Goal: Information Seeking & Learning: Find specific fact

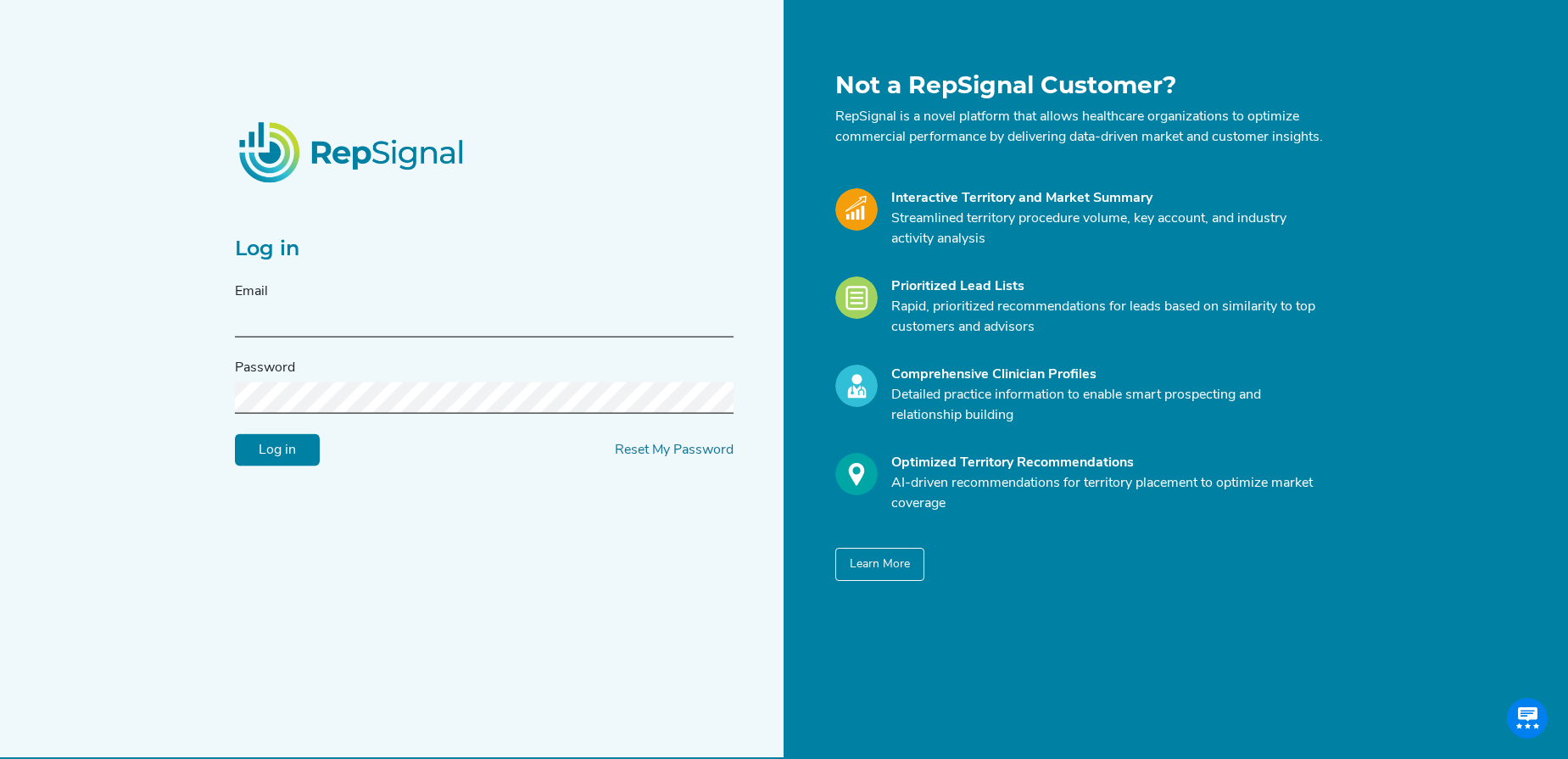
click at [501, 338] on input "text" at bounding box center [484, 322] width 498 height 32
type input "sophia.andrews@medtronic.com"
click at [235, 434] on input "Log in" at bounding box center [277, 450] width 85 height 33
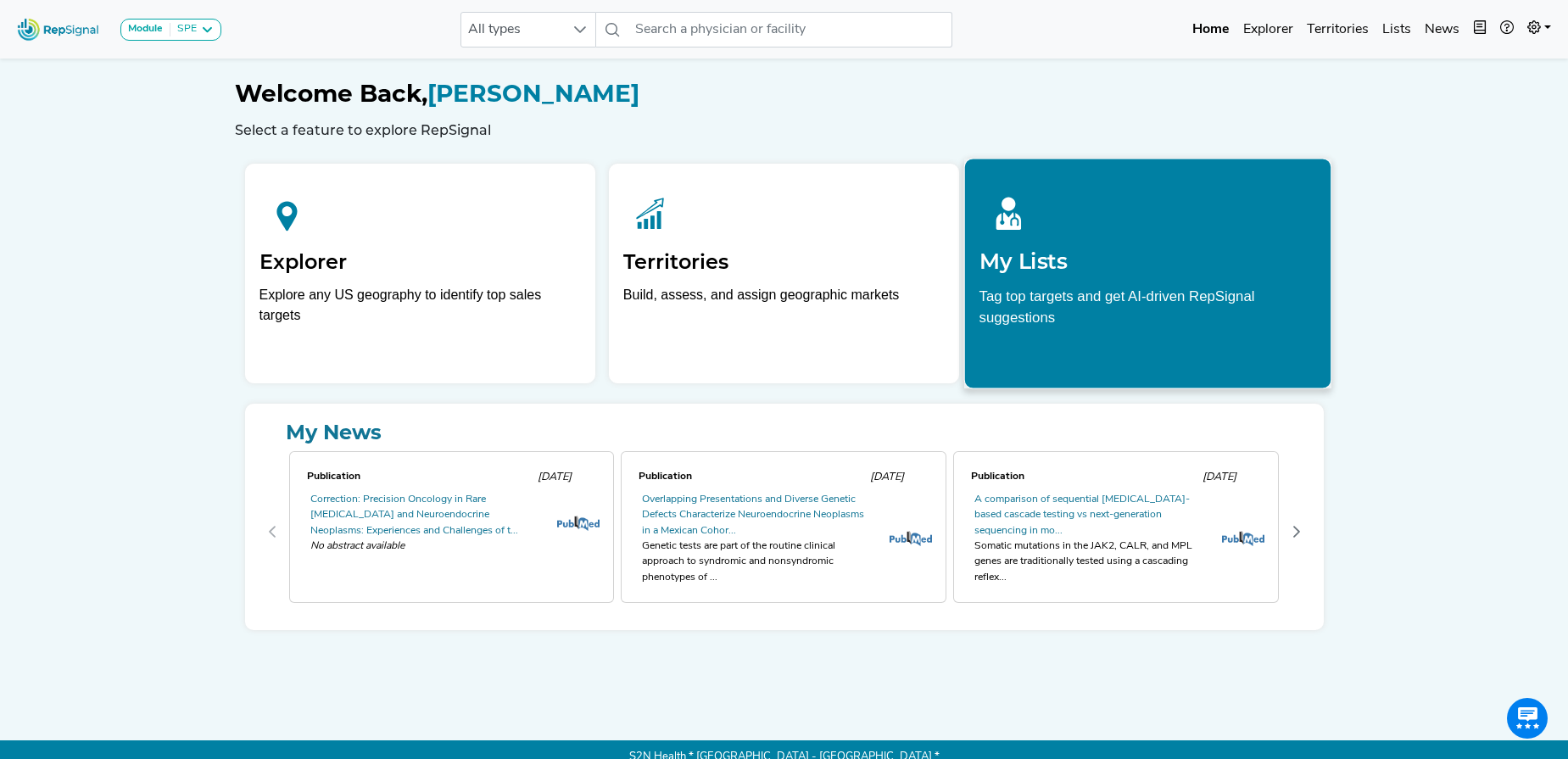
click at [1125, 362] on div "My Lists Tag top targets and get AI-driven RepSignal suggestions" at bounding box center [1148, 273] width 368 height 231
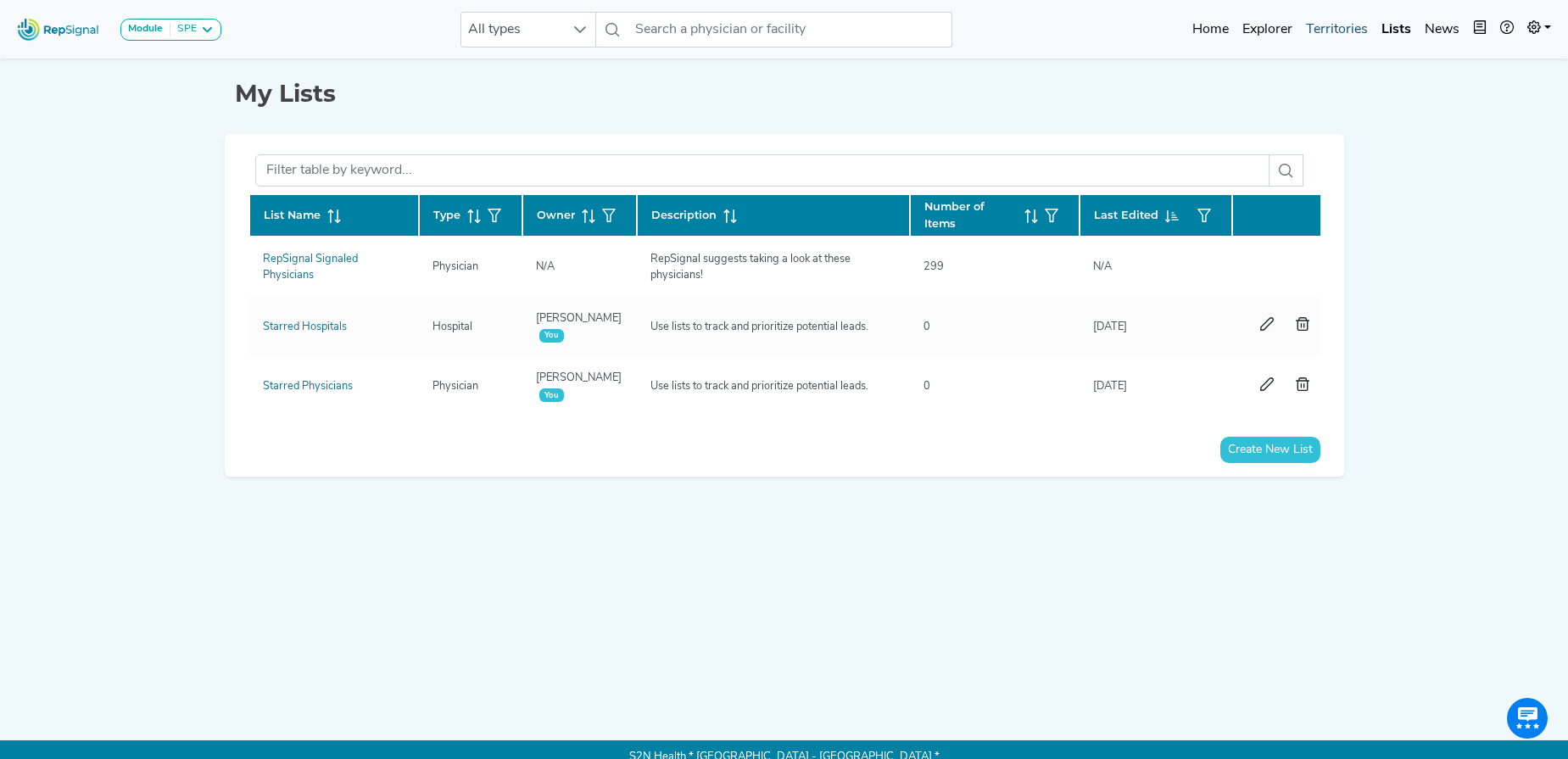
click at [1323, 29] on link "Territories" at bounding box center [1337, 30] width 76 height 34
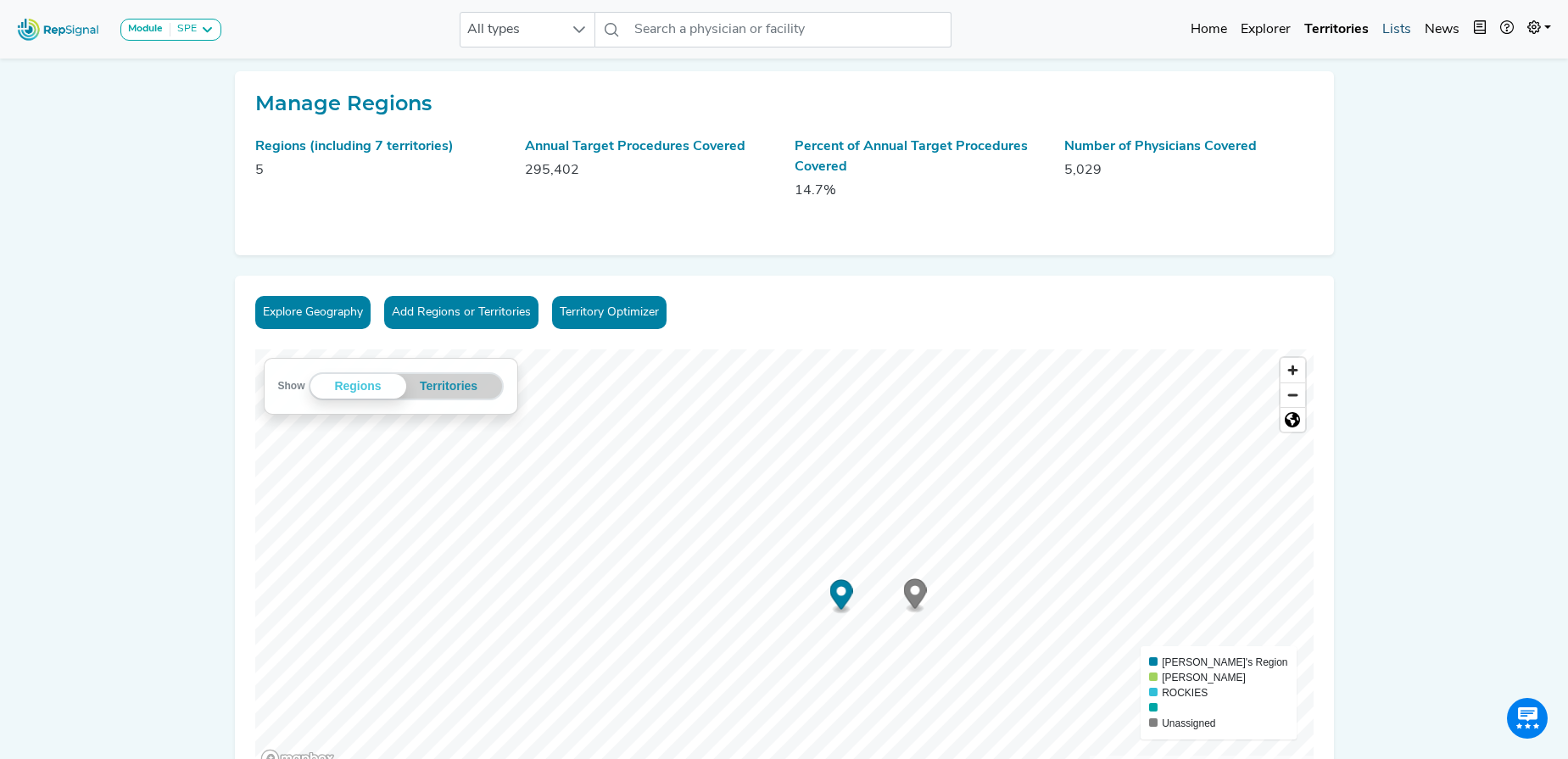
click at [1399, 32] on link "Lists" at bounding box center [1396, 30] width 42 height 34
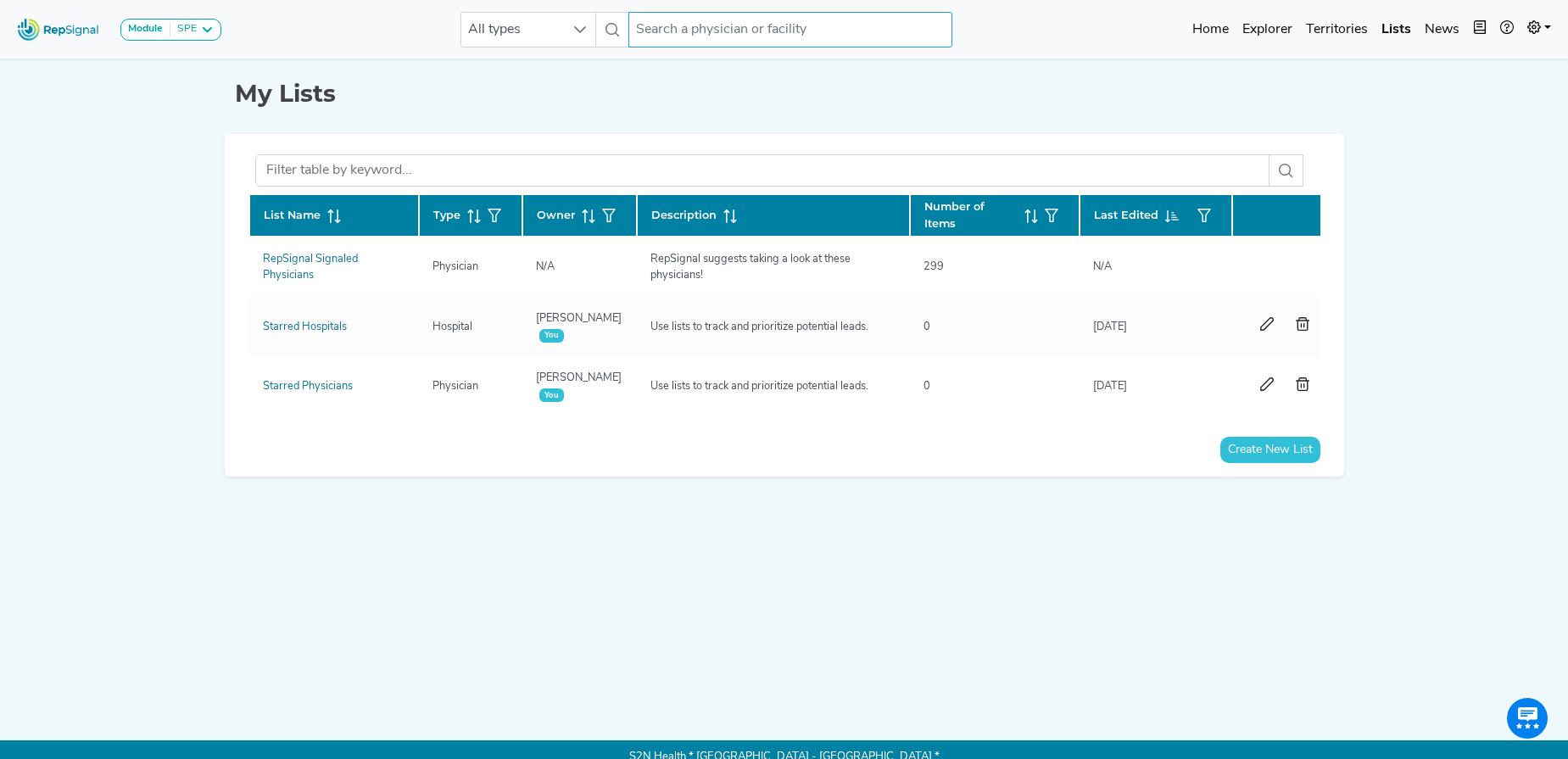
click at [709, 37] on input "text" at bounding box center [790, 30] width 324 height 35
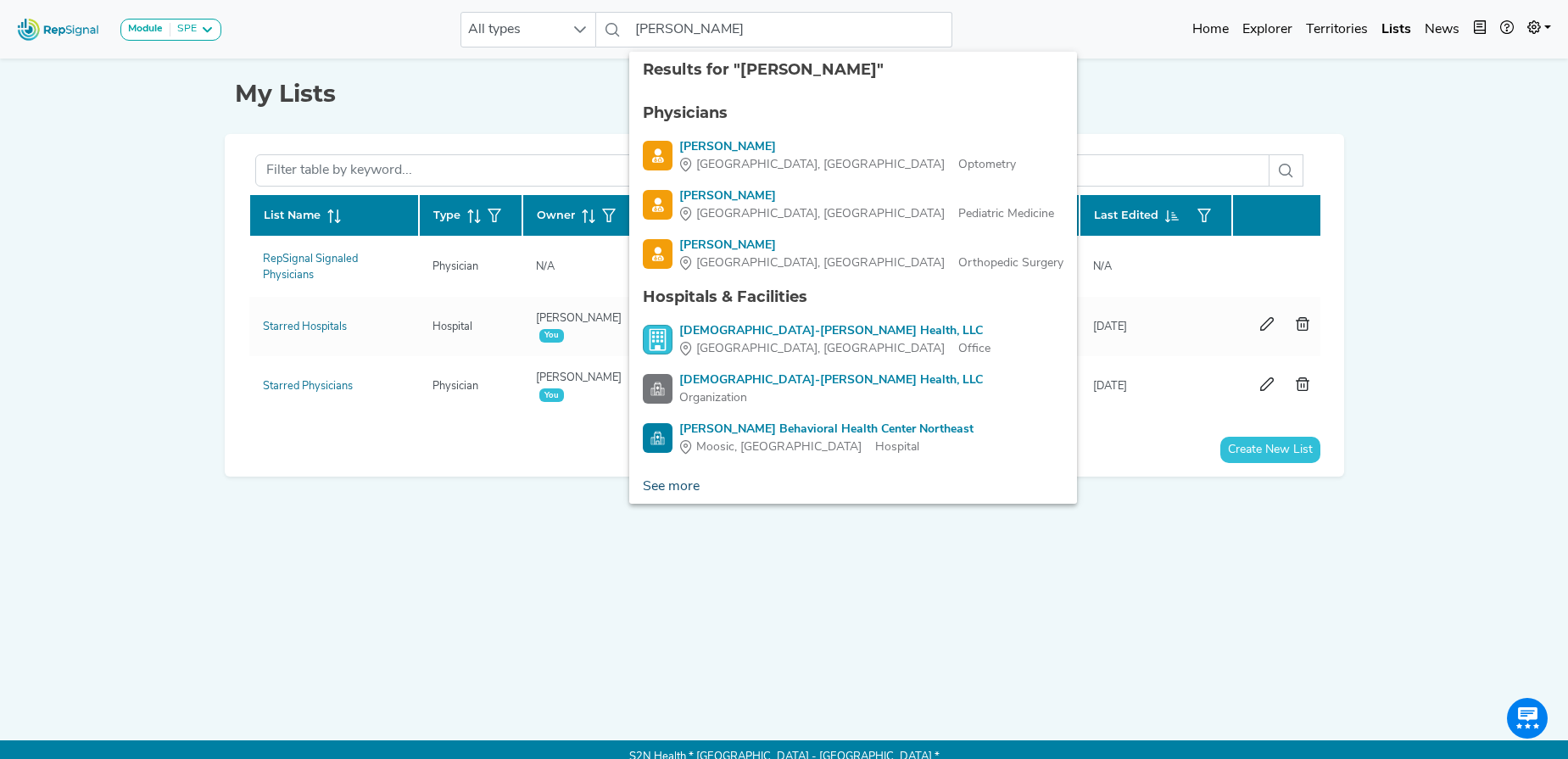
click at [679, 488] on link "See more" at bounding box center [671, 486] width 84 height 34
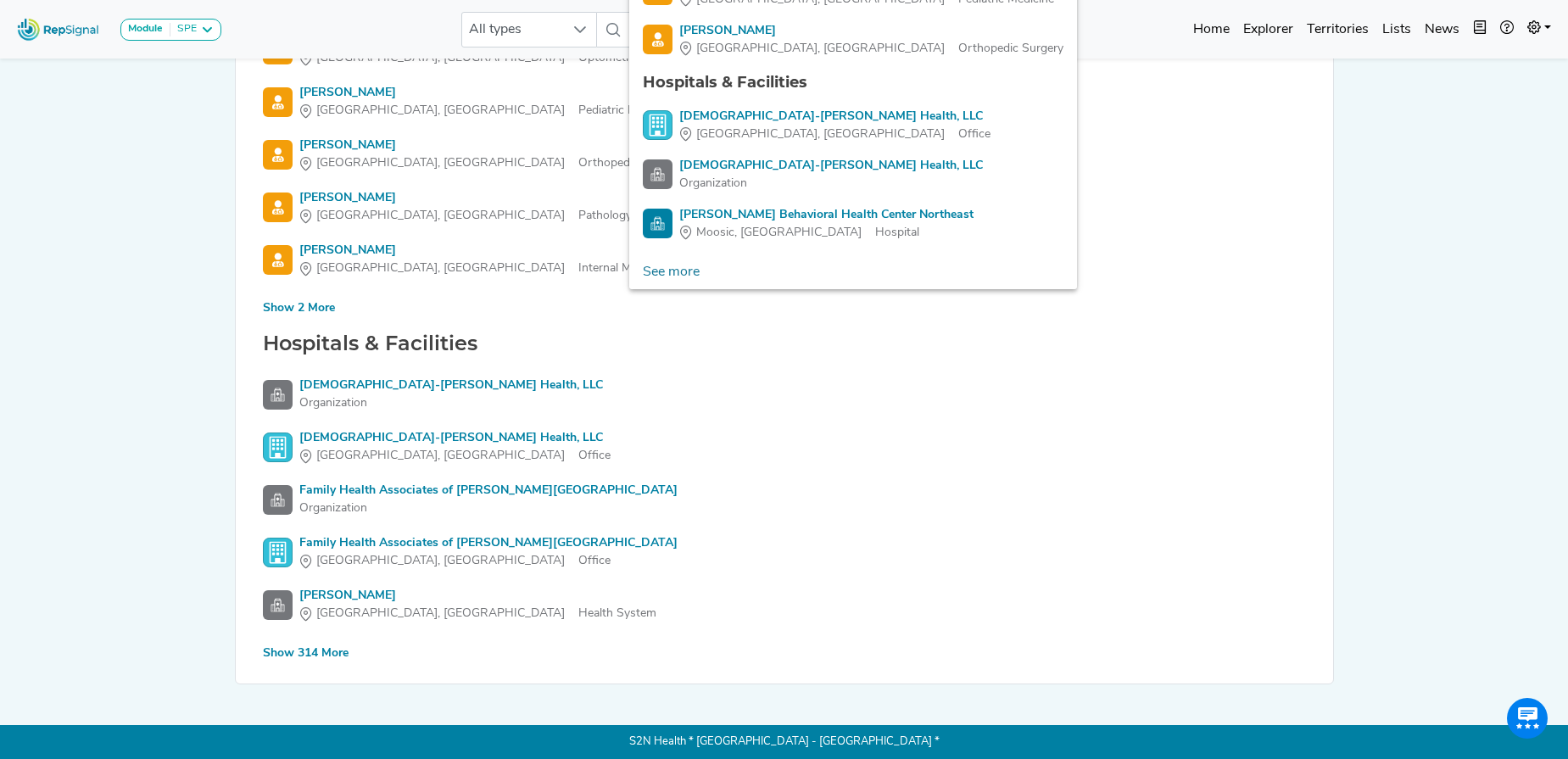
scroll to position [212, 0]
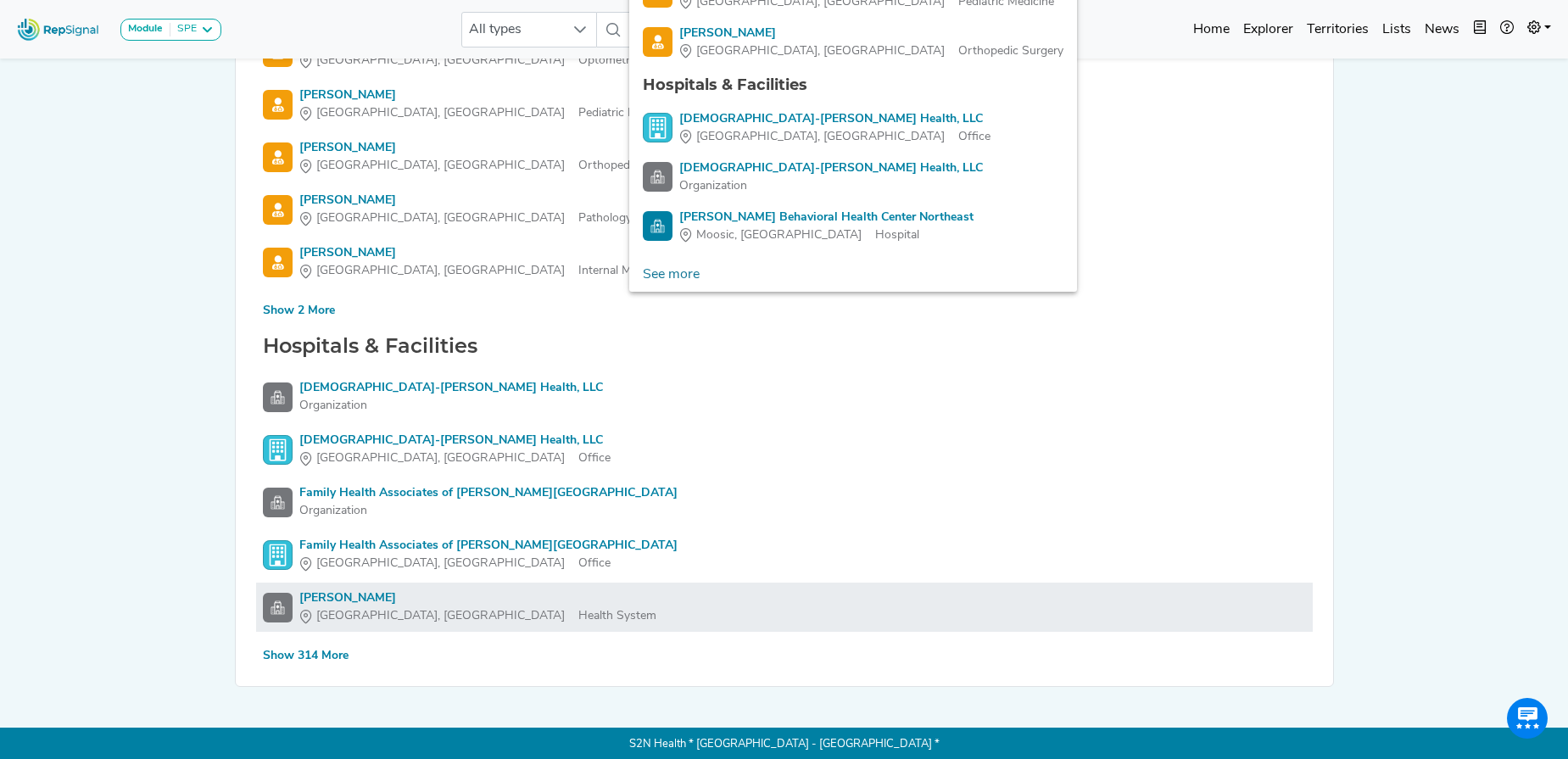
click at [328, 597] on div "Geisinger" at bounding box center [478, 598] width 357 height 18
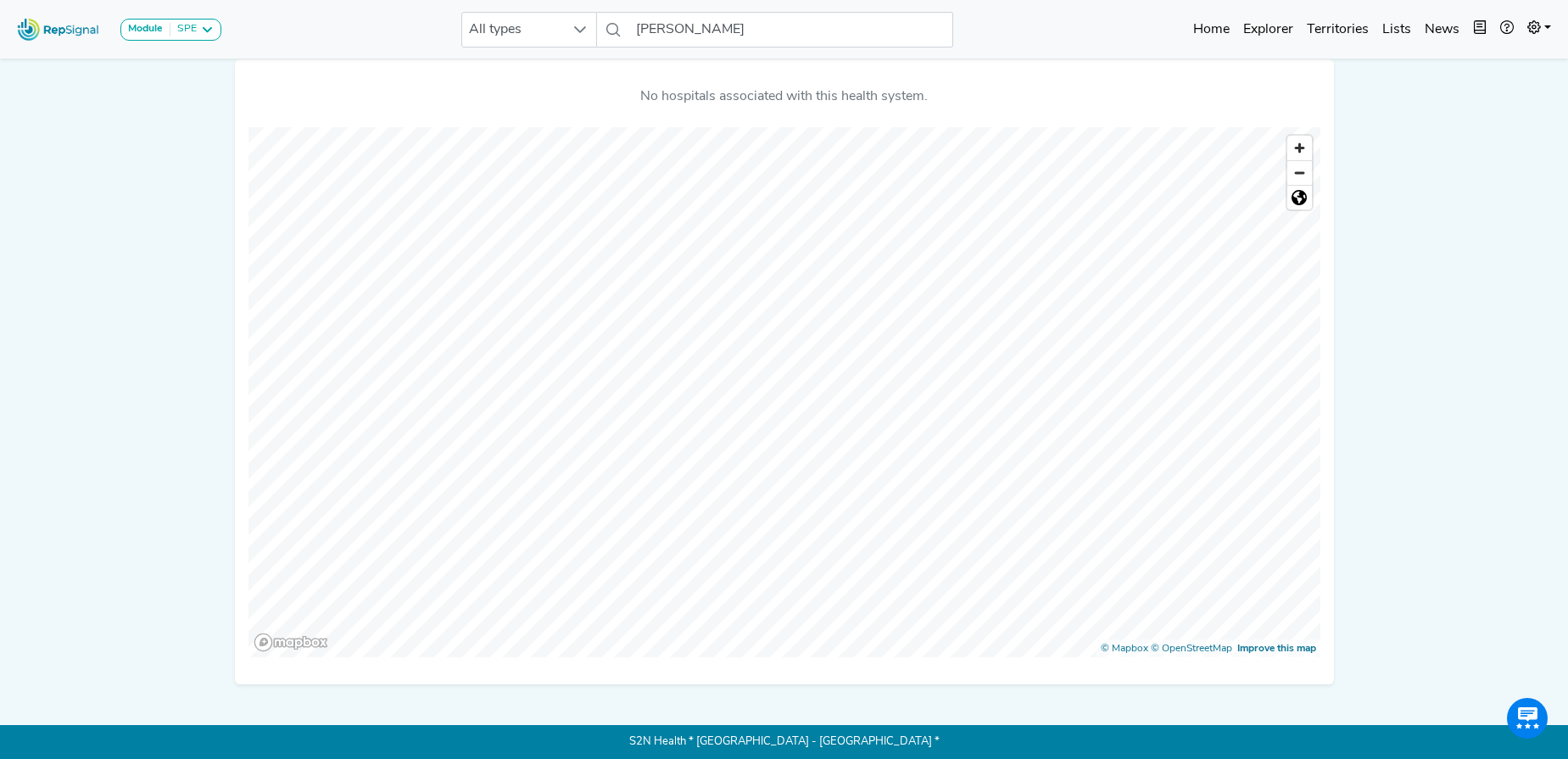
scroll to position [283, 0]
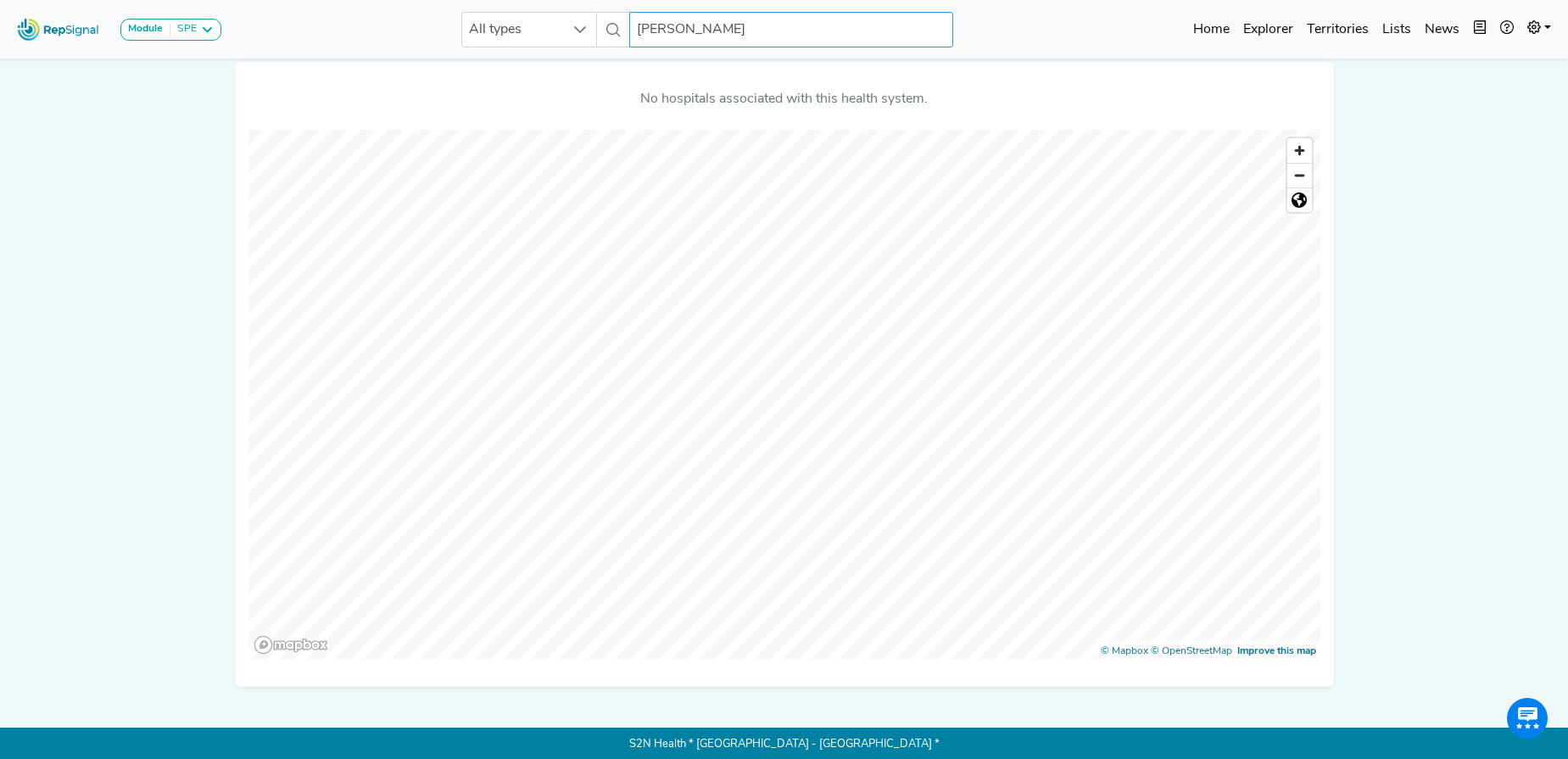
click at [656, 24] on input "geisinger" at bounding box center [791, 30] width 324 height 35
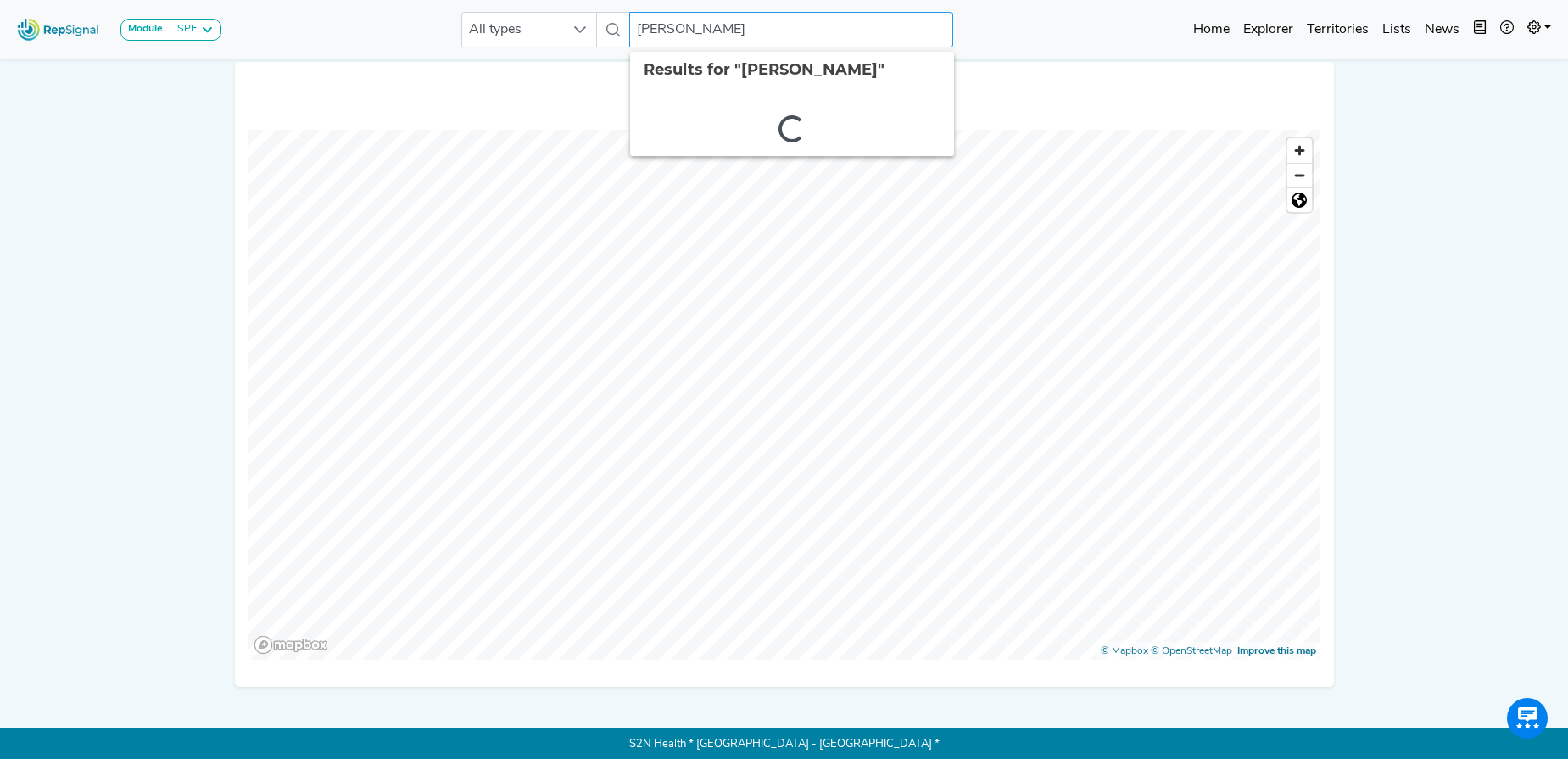
click at [656, 24] on input "geisinger" at bounding box center [791, 30] width 324 height 35
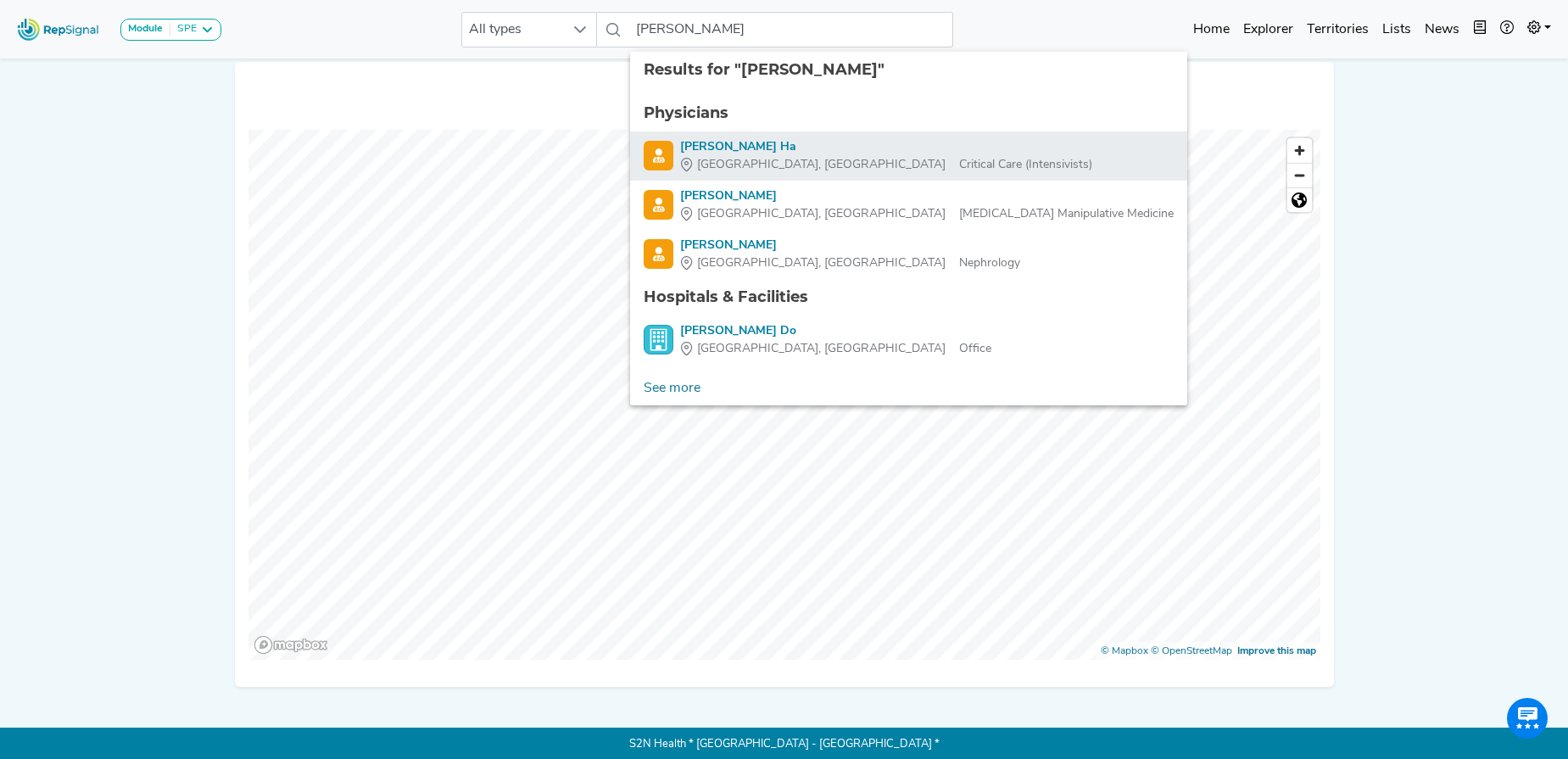
click at [754, 158] on span "Danville, PA" at bounding box center [821, 164] width 248 height 18
type input "Ngoc-Tram Ha"
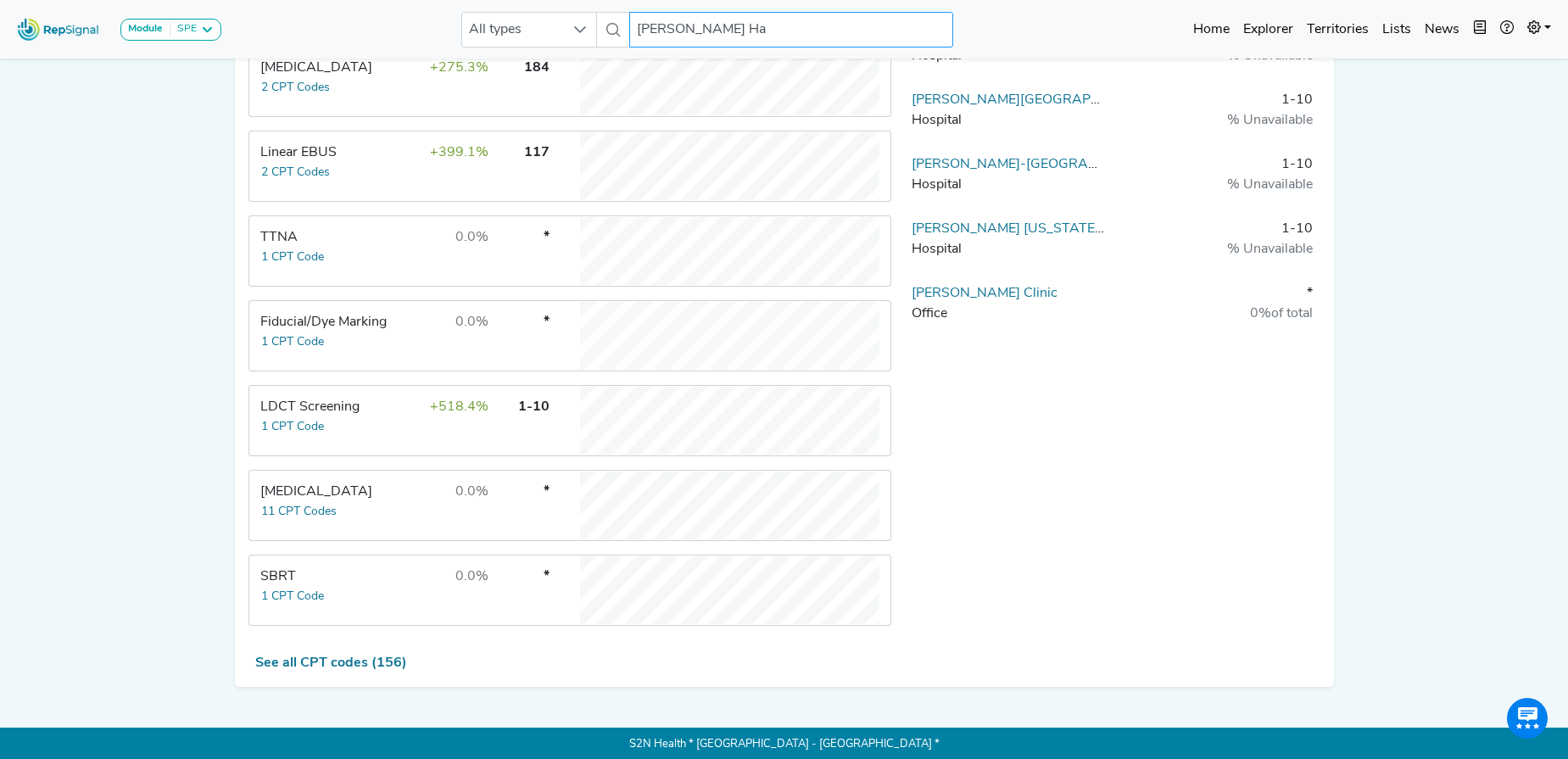
scroll to position [717, 0]
